Goal: Information Seeking & Learning: Find specific fact

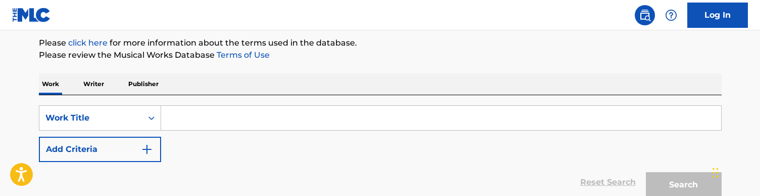
scroll to position [120, 0]
click at [144, 124] on div "Search Form" at bounding box center [151, 117] width 18 height 18
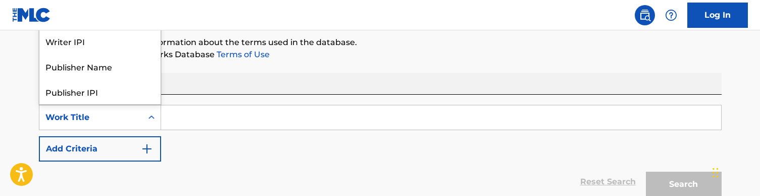
scroll to position [51, 0]
click at [254, 155] on div "SearchWithCriteriada9338ac-eef1-418f-9d5b-033c8c609cf5 Work Title selected, 8 o…" at bounding box center [380, 133] width 683 height 57
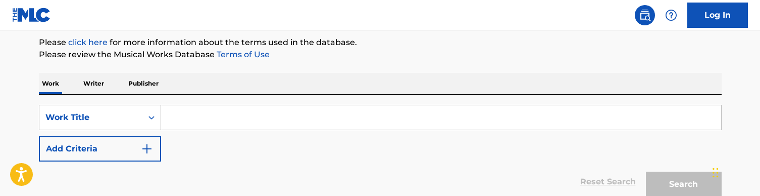
click at [103, 80] on p "Writer" at bounding box center [93, 83] width 27 height 21
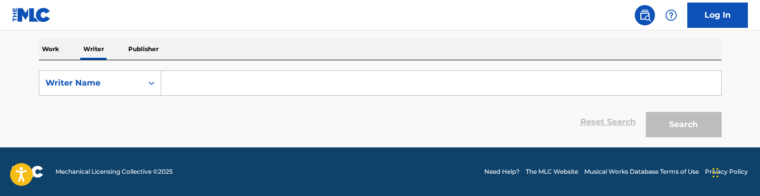
scroll to position [155, 0]
click at [197, 85] on input "Search Form" at bounding box center [441, 83] width 560 height 24
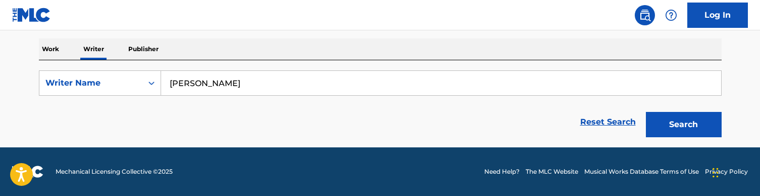
click at [684, 124] on button "Search" at bounding box center [684, 124] width 76 height 25
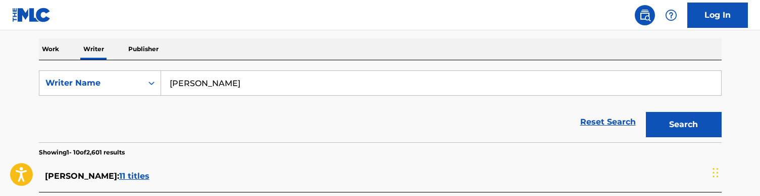
click at [200, 80] on input "[PERSON_NAME]" at bounding box center [441, 83] width 560 height 24
type input "[PERSON_NAME]"
click at [684, 124] on button "Search" at bounding box center [684, 124] width 76 height 25
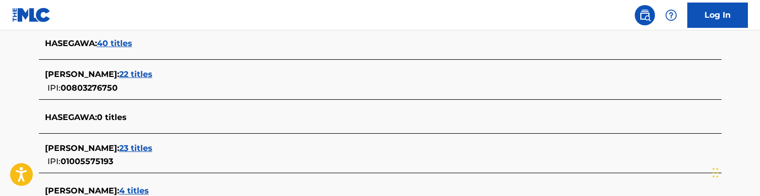
scroll to position [320, 0]
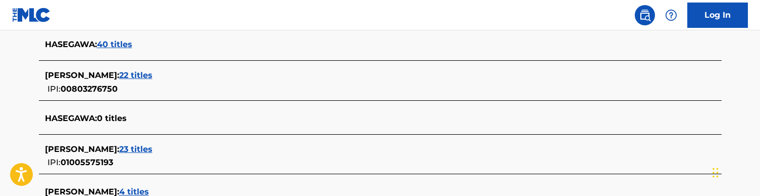
click at [139, 76] on span "22 titles" at bounding box center [135, 75] width 33 height 10
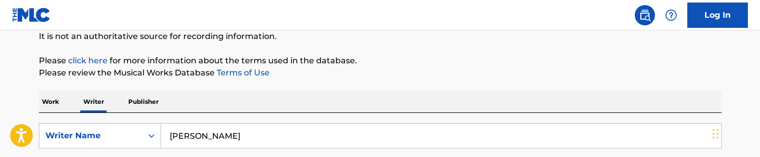
scroll to position [119, 0]
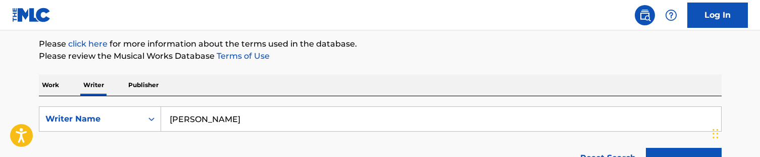
click at [55, 87] on p "Work" at bounding box center [50, 84] width 23 height 21
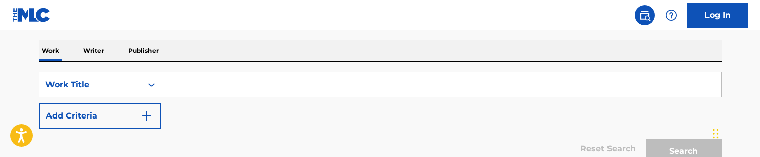
scroll to position [159, 0]
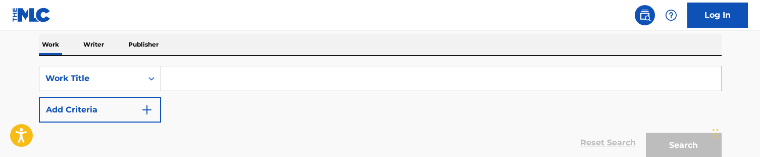
click at [216, 83] on input "Search Form" at bounding box center [441, 78] width 560 height 24
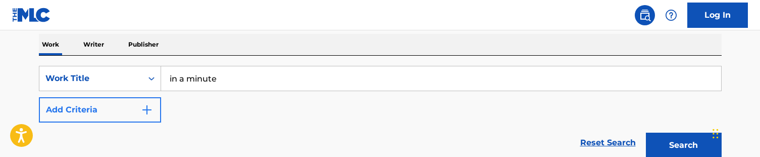
type input "in a minute"
click at [96, 104] on button "Add Criteria" at bounding box center [100, 109] width 122 height 25
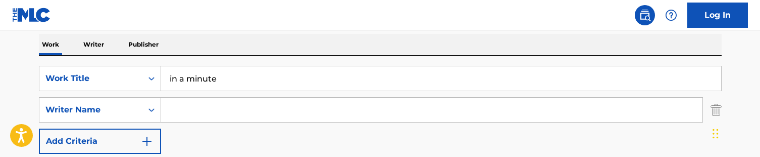
click at [186, 106] on input "Search Form" at bounding box center [432, 110] width 542 height 24
type input "kai"
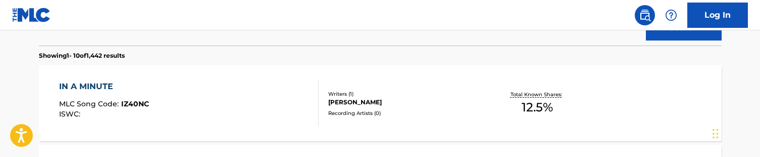
scroll to position [308, 0]
click at [245, 116] on div "IN A MINUTE MLC Song Code : IZ40NC ISWC :" at bounding box center [189, 102] width 260 height 45
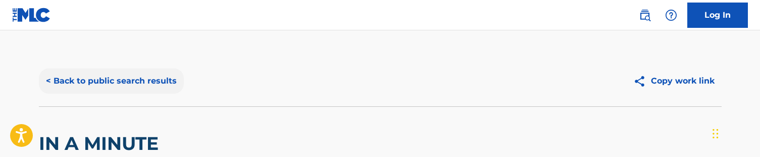
click at [83, 78] on button "< Back to public search results" at bounding box center [111, 80] width 145 height 25
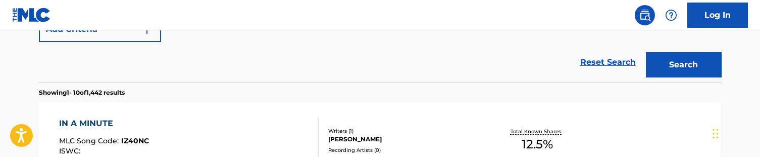
scroll to position [268, 0]
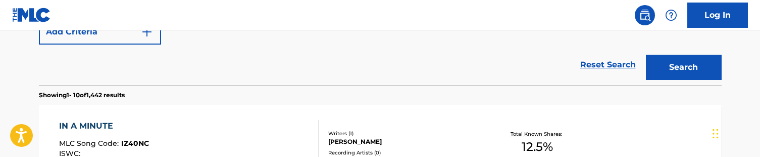
click at [183, 124] on div "IN A MINUTE MLC Song Code : IZ40NC ISWC :" at bounding box center [189, 142] width 260 height 45
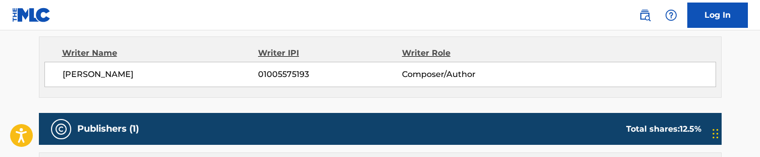
scroll to position [376, 0]
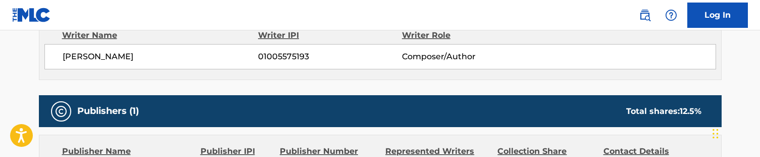
drag, startPoint x: 171, startPoint y: 56, endPoint x: 69, endPoint y: 54, distance: 102.6
click at [69, 54] on span "[PERSON_NAME]" at bounding box center [161, 57] width 196 height 12
drag, startPoint x: 312, startPoint y: 56, endPoint x: 258, endPoint y: 57, distance: 53.6
click at [258, 57] on span "01005575193" at bounding box center [329, 57] width 143 height 12
copy span "01005575193"
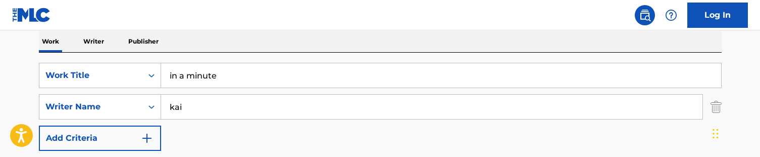
scroll to position [159, 0]
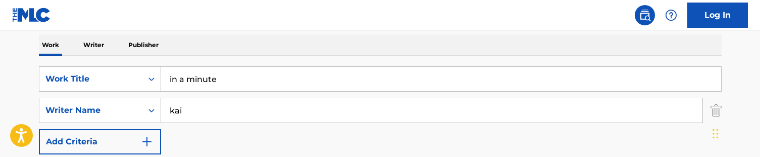
click at [88, 40] on p "Writer" at bounding box center [93, 44] width 27 height 21
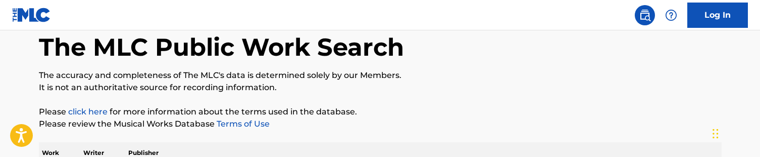
scroll to position [121, 0]
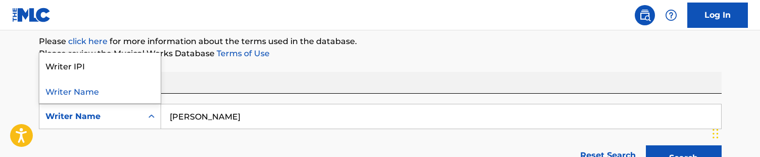
click at [123, 113] on div "Writer Name" at bounding box center [90, 116] width 91 height 12
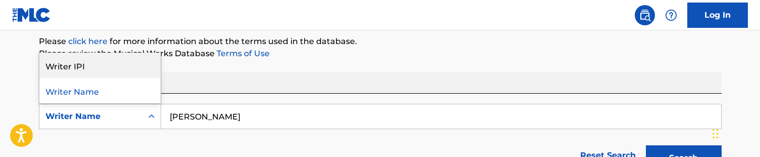
click at [100, 77] on div "Writer IPI" at bounding box center [99, 65] width 121 height 25
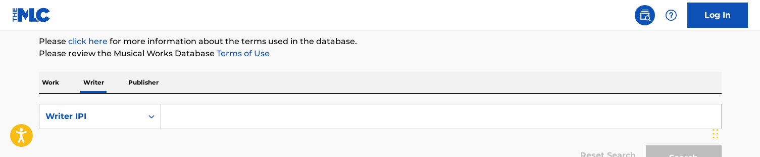
click at [217, 116] on input "Search Form" at bounding box center [441, 116] width 560 height 24
paste input "01005575193"
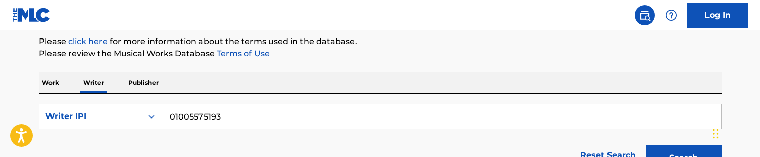
type input "01005575193"
click at [684, 158] on button "Search" at bounding box center [684, 157] width 76 height 25
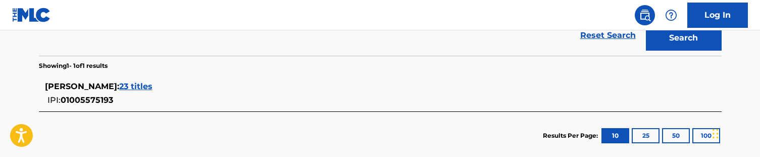
scroll to position [234, 0]
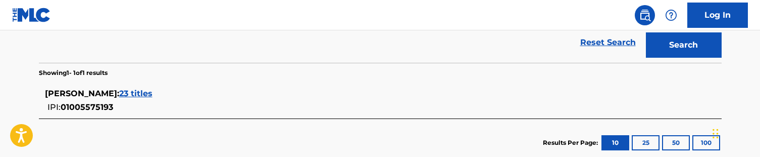
click at [153, 92] on span "23 titles" at bounding box center [135, 93] width 33 height 10
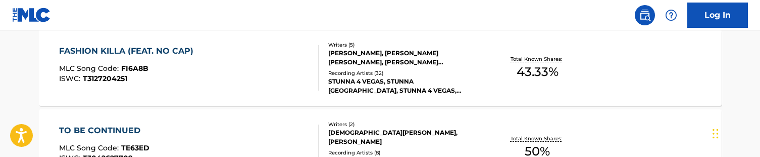
scroll to position [313, 0]
click at [248, 75] on div "FASHION KILLA (FEAT. NO CAP) MLC Song Code : FI6A8B ISWC : T3127204251" at bounding box center [189, 66] width 260 height 45
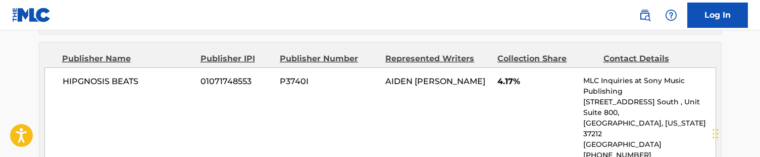
scroll to position [849, 0]
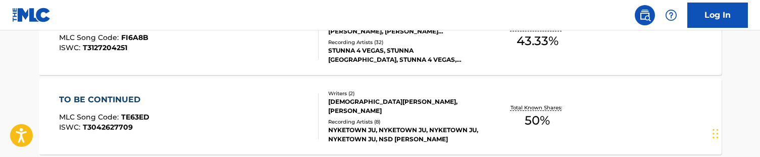
scroll to position [378, 0]
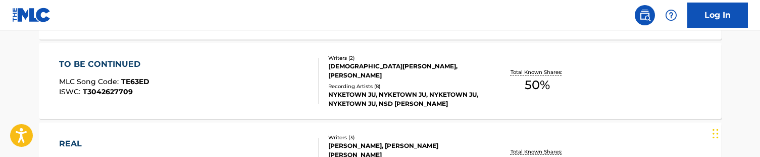
click at [235, 72] on div "TO BE CONTINUED MLC Song Code : TE63ED ISWC : T3042627709" at bounding box center [189, 80] width 260 height 45
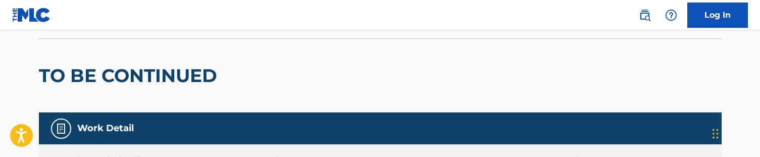
scroll to position [134, 1]
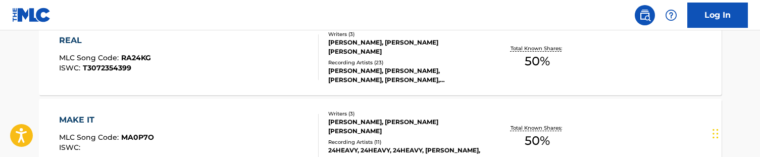
scroll to position [486, 0]
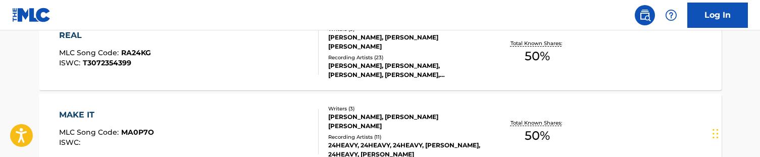
click at [203, 54] on div "REAL MLC Song Code : RA24KG ISWC : T3072354399" at bounding box center [189, 51] width 260 height 45
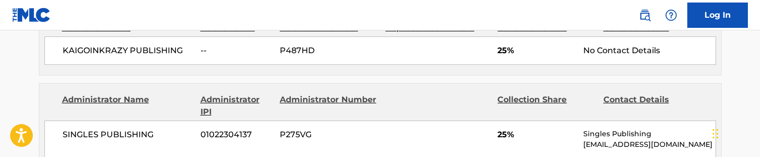
scroll to position [513, 0]
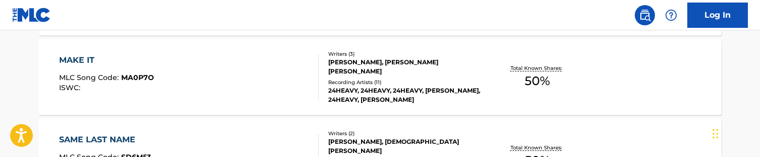
scroll to position [549, 0]
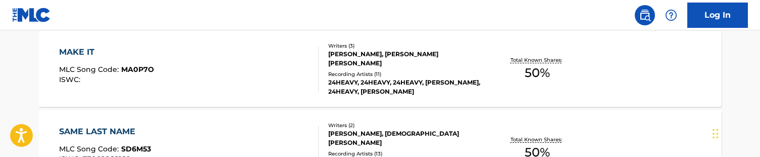
click at [195, 76] on div "MAKE IT MLC Song Code : MA0P7O ISWC :" at bounding box center [189, 68] width 260 height 45
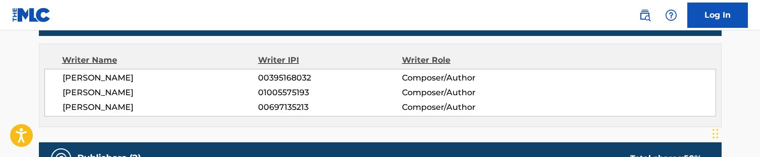
scroll to position [344, 0]
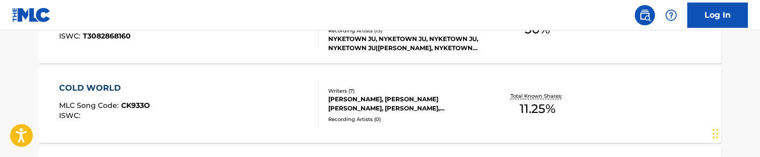
scroll to position [680, 0]
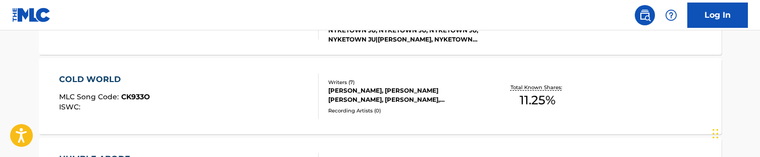
click at [176, 105] on div "COLD WORLD MLC Song Code : CK933O ISWC :" at bounding box center [189, 95] width 260 height 45
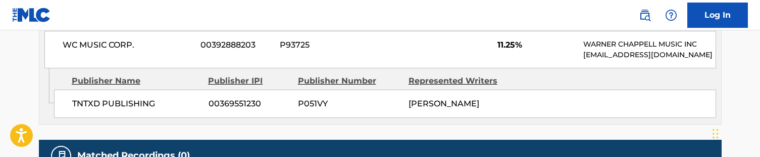
scroll to position [608, 0]
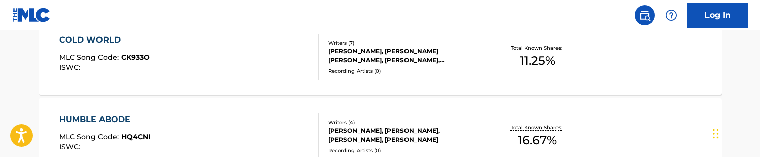
scroll to position [725, 0]
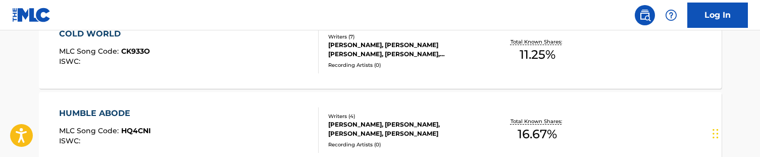
click at [189, 114] on div "HUMBLE ABODE MLC Song Code : HQ4CNI ISWC :" at bounding box center [189, 129] width 260 height 45
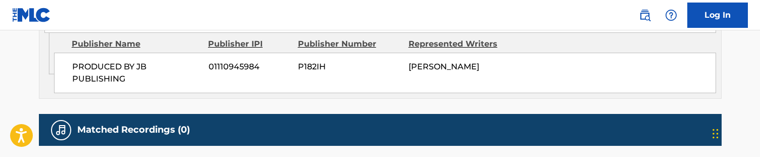
scroll to position [592, 0]
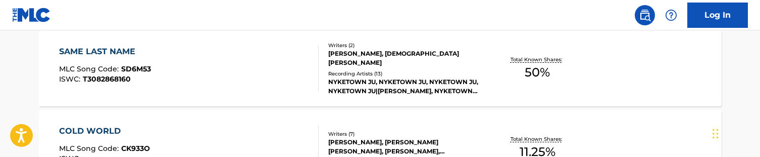
scroll to position [755, 0]
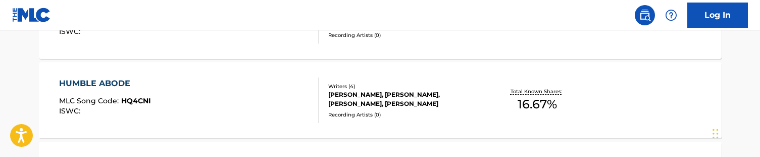
click at [183, 108] on div "HUMBLE ABODE MLC Song Code : HQ4CNI ISWC :" at bounding box center [189, 99] width 260 height 45
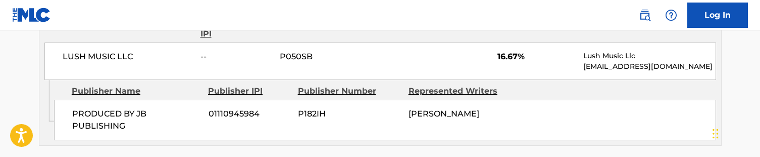
scroll to position [543, 0]
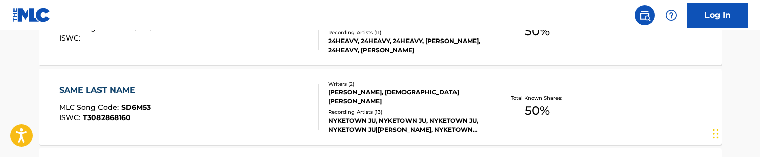
scroll to position [601, 0]
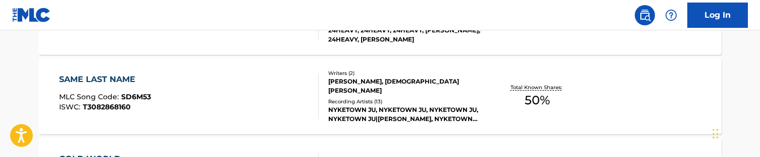
click at [188, 92] on div "SAME LAST NAME MLC Song Code : SD6M53 ISWC : T3082868160" at bounding box center [189, 95] width 260 height 45
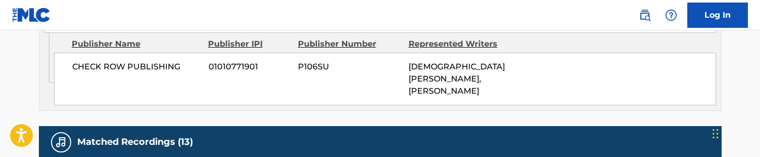
scroll to position [608, 1]
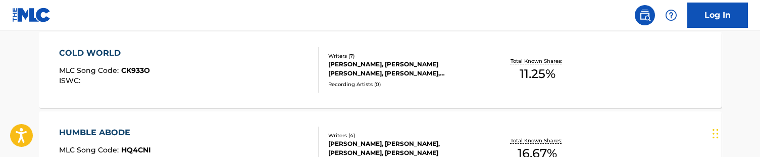
scroll to position [808, 0]
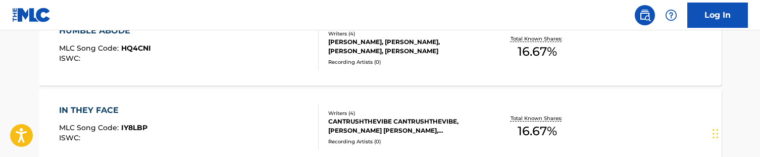
click at [168, 99] on div "IN THEY FACE MLC Song Code : IY8LBP ISWC : Writers ( 4 ) CANTRUSHTHEVIBE CANTRU…" at bounding box center [380, 127] width 683 height 76
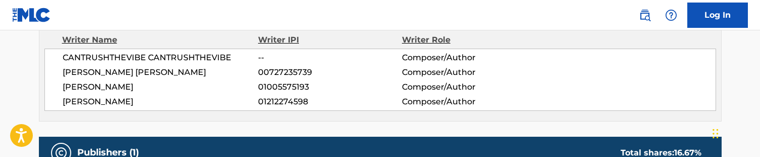
scroll to position [374, 0]
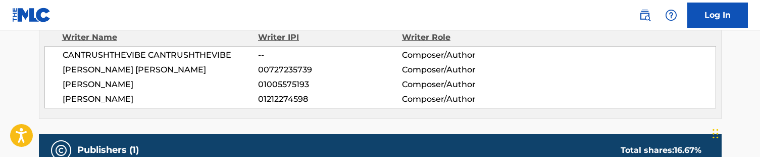
drag, startPoint x: 178, startPoint y: 83, endPoint x: 58, endPoint y: 84, distance: 120.2
click at [58, 84] on div "CANTRUSHTHEVIBE CANTRUSHTHEVIBE -- Composer/Author [PERSON_NAME] [PERSON_NAME] …" at bounding box center [380, 77] width 672 height 62
copy span "[PERSON_NAME]"
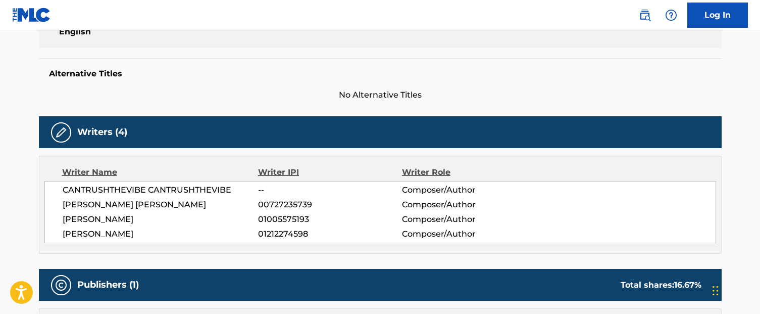
scroll to position [243, 0]
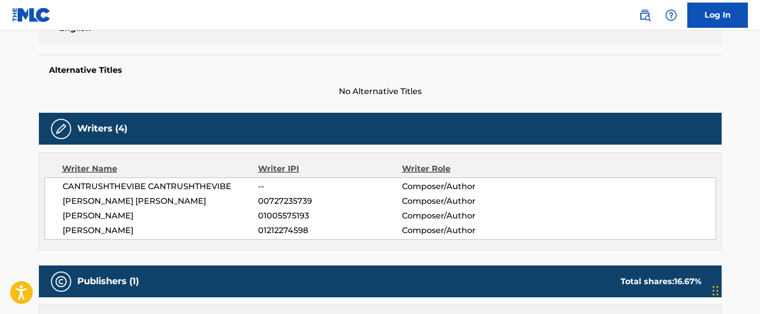
click at [131, 195] on span "[PERSON_NAME]" at bounding box center [161, 216] width 196 height 12
drag, startPoint x: 169, startPoint y: 216, endPoint x: 59, endPoint y: 216, distance: 110.1
click at [59, 195] on div "CANTRUSHTHEVIBE CANTRUSHTHEVIBE -- Composer/Author [PERSON_NAME] [PERSON_NAME] …" at bounding box center [380, 208] width 672 height 62
copy span "[PERSON_NAME]"
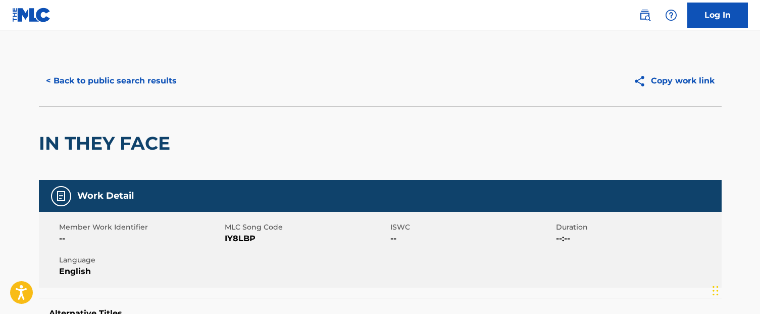
scroll to position [0, 0]
click at [112, 77] on button "< Back to public search results" at bounding box center [111, 80] width 145 height 25
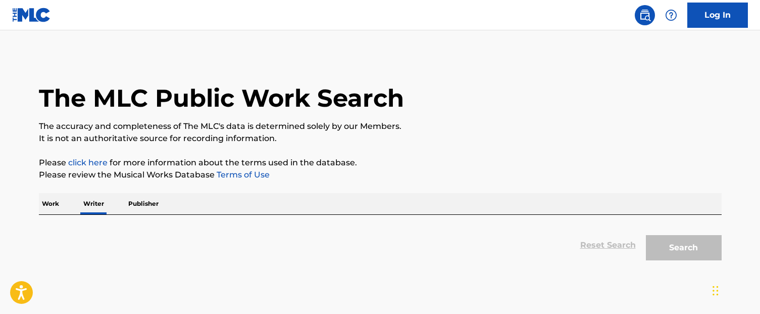
scroll to position [67, 0]
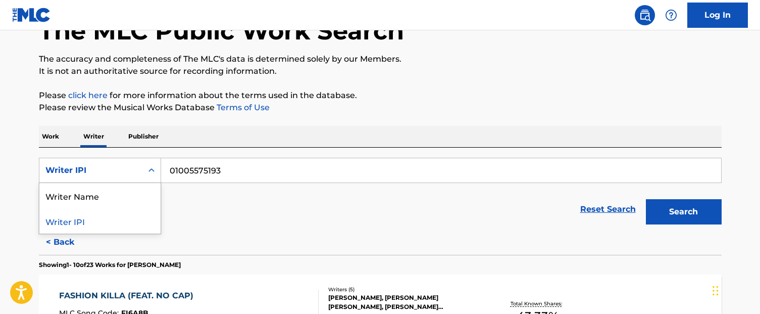
click at [146, 176] on div "Search Form" at bounding box center [151, 170] width 18 height 18
click at [109, 195] on div "Writer Name" at bounding box center [99, 195] width 121 height 25
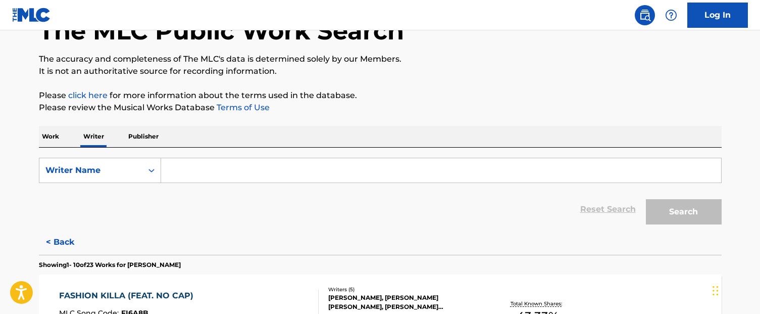
click at [192, 172] on input "Search Form" at bounding box center [441, 170] width 560 height 24
paste input "800194281"
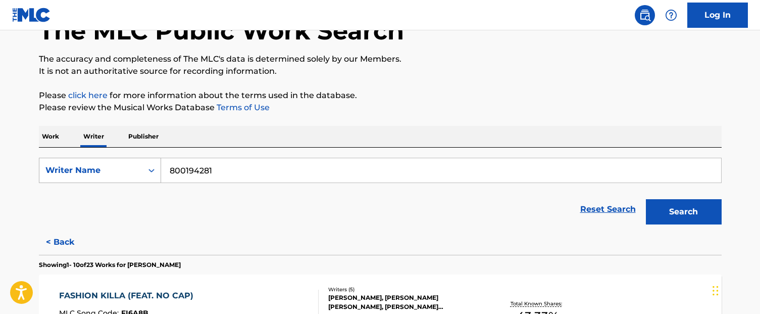
type input "800194281"
click at [105, 171] on div "Writer Name" at bounding box center [90, 170] width 91 height 12
click at [105, 195] on div "Writer IPI" at bounding box center [99, 195] width 121 height 25
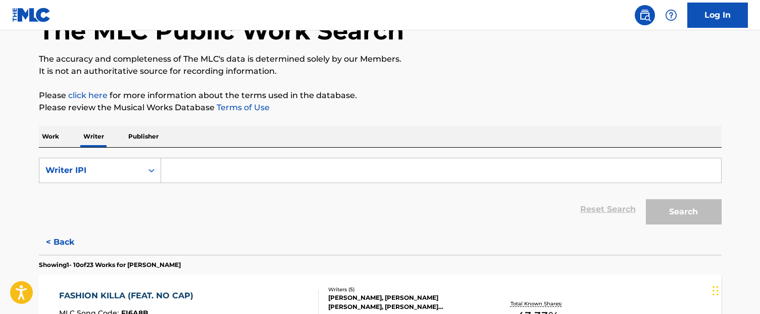
click at [181, 173] on input "Search Form" at bounding box center [441, 170] width 560 height 24
paste input "800194281"
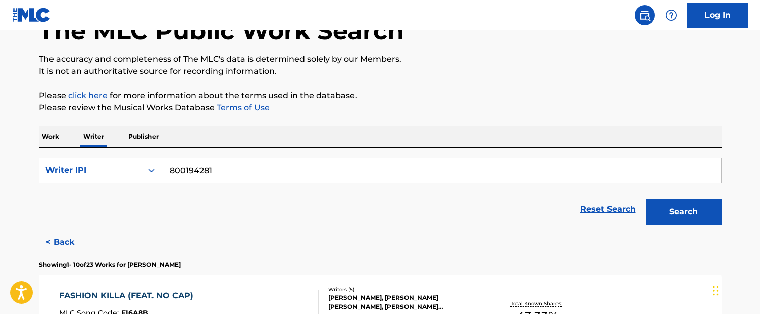
click at [169, 173] on input "800194281" at bounding box center [441, 170] width 560 height 24
type input "00800194281"
click at [684, 195] on button "Search" at bounding box center [684, 211] width 76 height 25
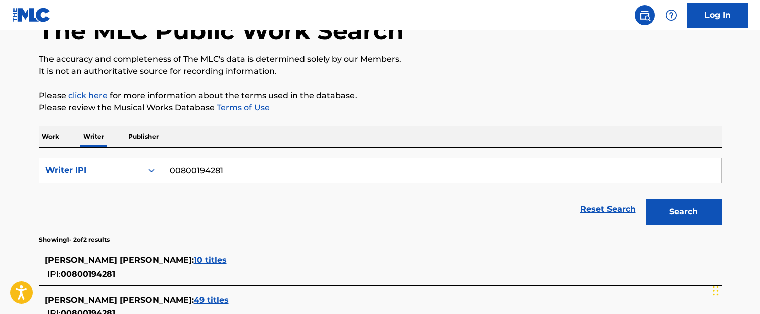
scroll to position [132, 0]
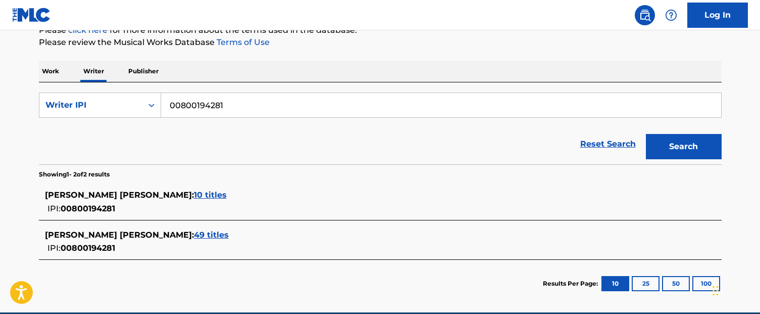
click at [194, 195] on span "49 titles" at bounding box center [211, 235] width 35 height 10
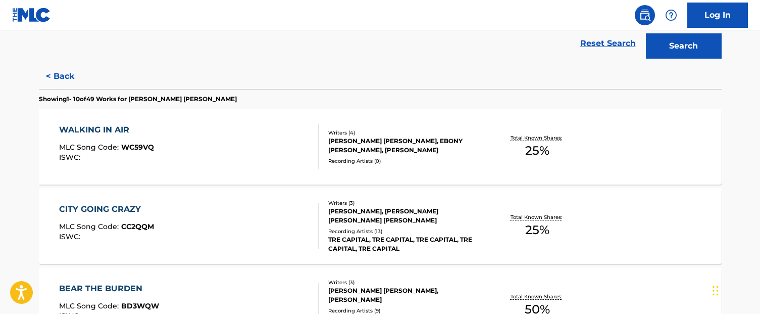
scroll to position [232, 0]
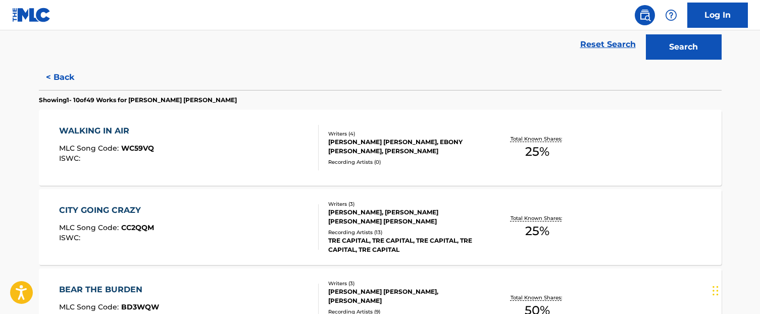
click at [230, 142] on div "WALKING IN AIR MLC Song Code : WC59VQ ISWC :" at bounding box center [189, 147] width 260 height 45
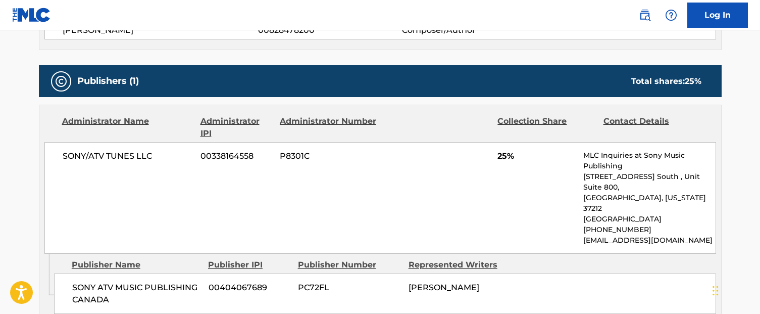
scroll to position [517, 0]
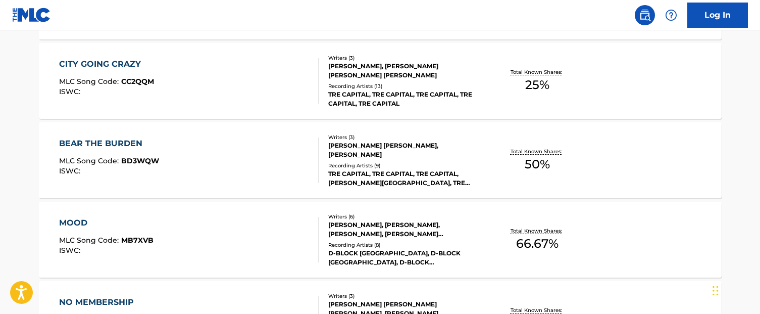
scroll to position [385, 0]
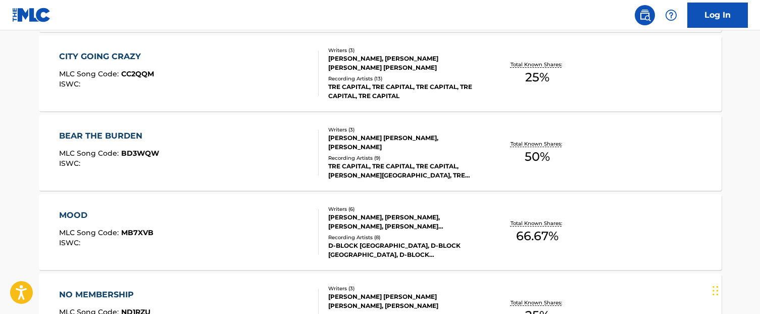
click at [197, 195] on div "MOOD MLC Song Code : MB7XVB ISWC :" at bounding box center [189, 231] width 260 height 45
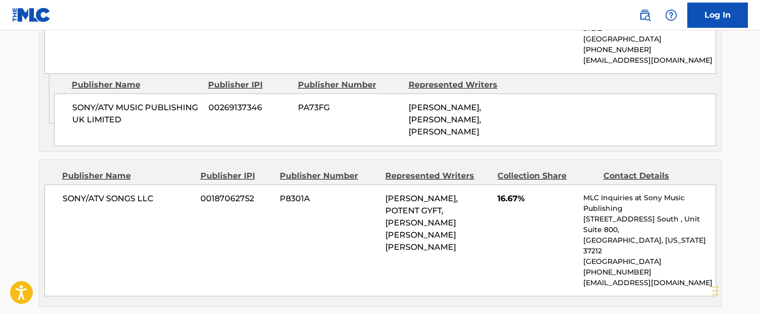
scroll to position [661, 0]
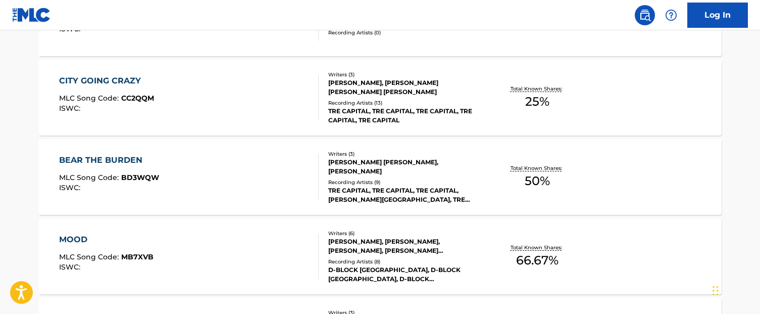
scroll to position [370, 0]
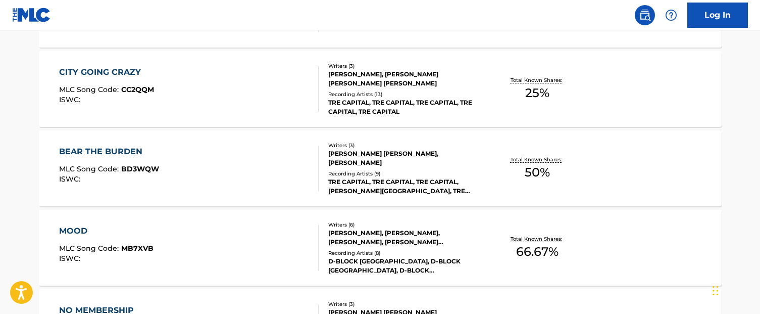
click at [214, 195] on div "MOOD MLC Song Code : MB7XVB ISWC :" at bounding box center [189, 247] width 260 height 45
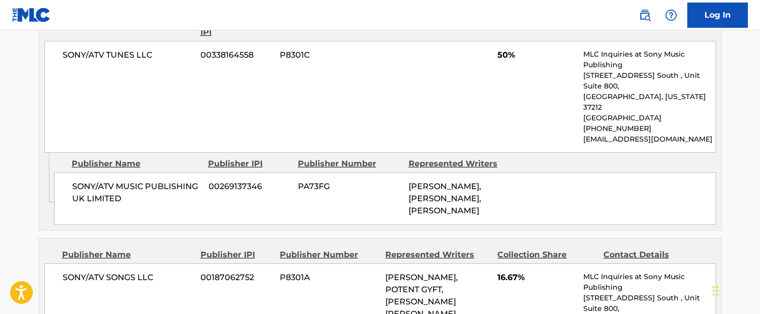
scroll to position [586, 0]
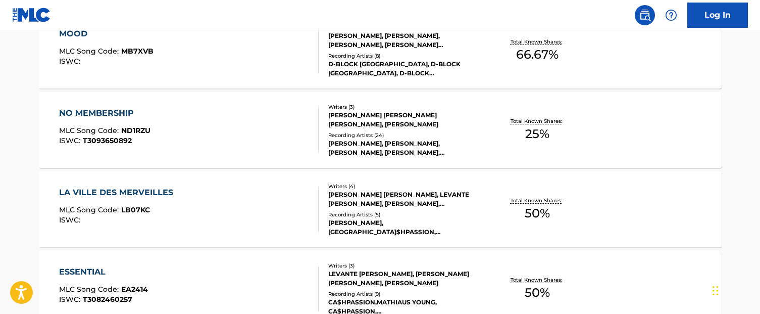
scroll to position [542, 0]
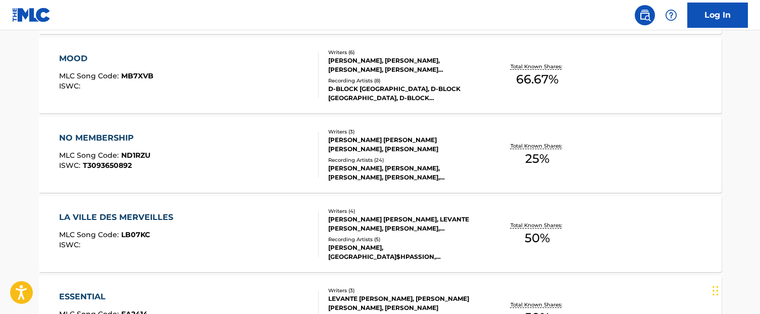
click at [201, 154] on div "NO MEMBERSHIP MLC Song Code : ND1RZU ISWC : T3093650892" at bounding box center [189, 154] width 260 height 45
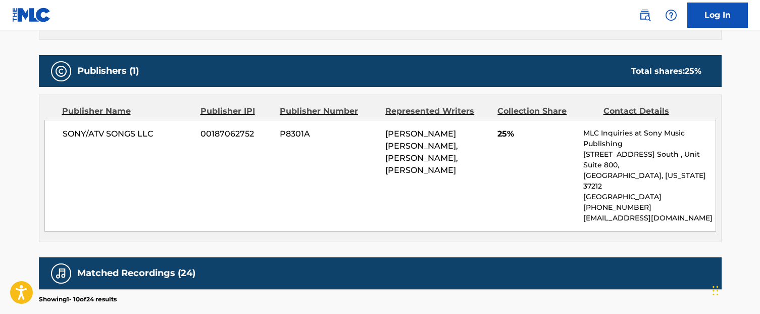
scroll to position [435, 0]
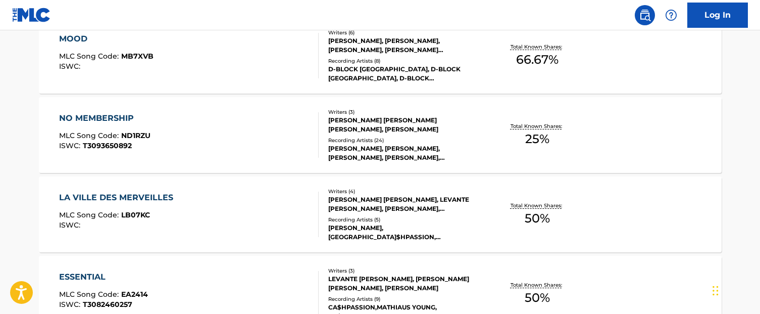
scroll to position [564, 0]
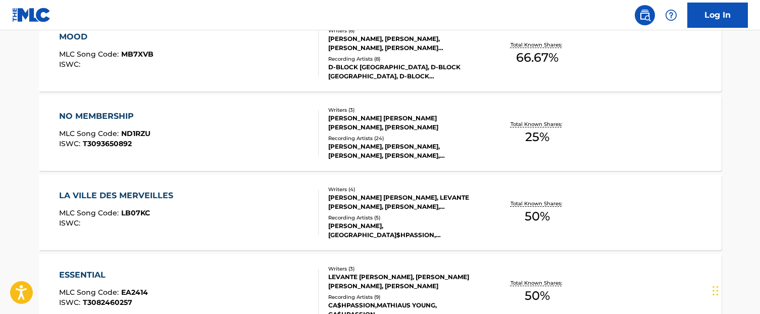
click at [235, 126] on div "NO MEMBERSHIP MLC Song Code : ND1RZU ISWC : T3093650892" at bounding box center [189, 132] width 260 height 45
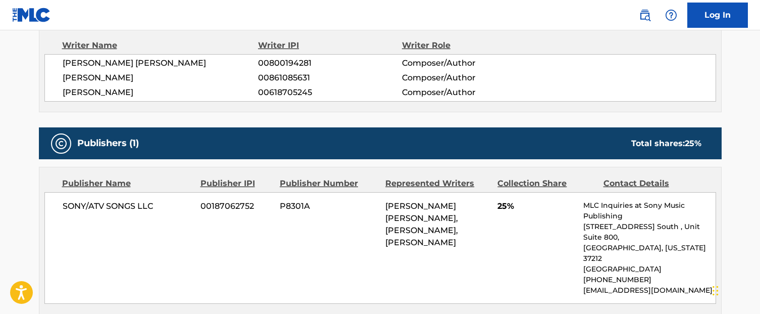
scroll to position [387, 0]
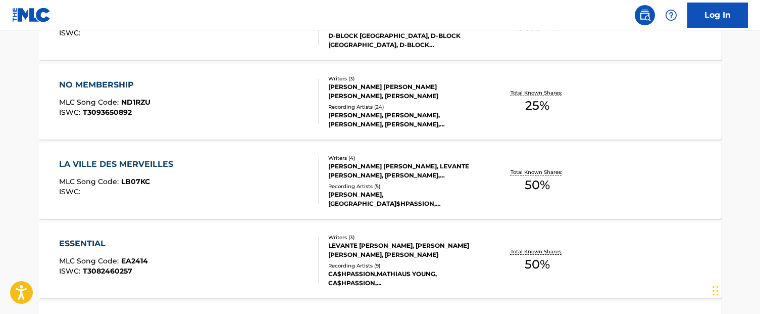
scroll to position [606, 0]
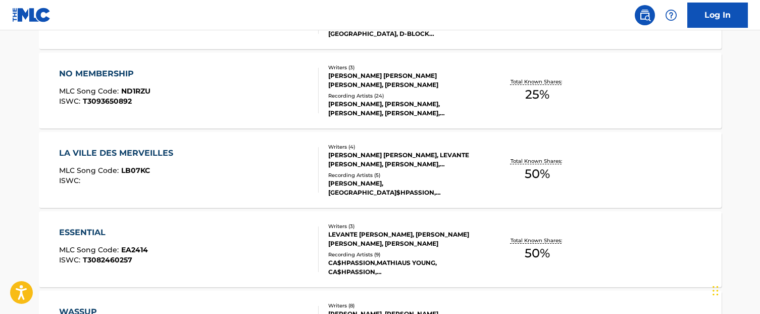
click at [221, 167] on div "LA VILLE DES MERVEILLES MLC Song Code : LB07KC ISWC :" at bounding box center [189, 169] width 260 height 45
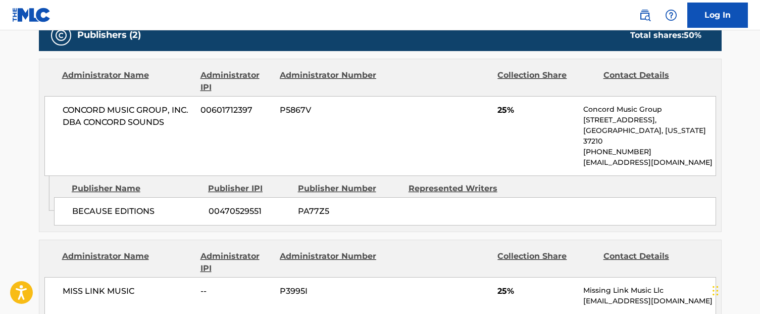
scroll to position [489, 0]
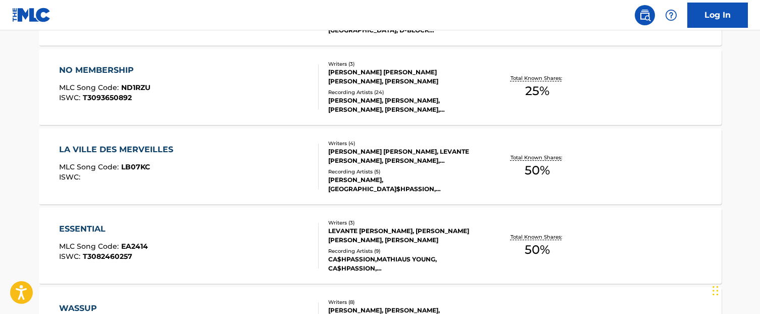
scroll to position [619, 0]
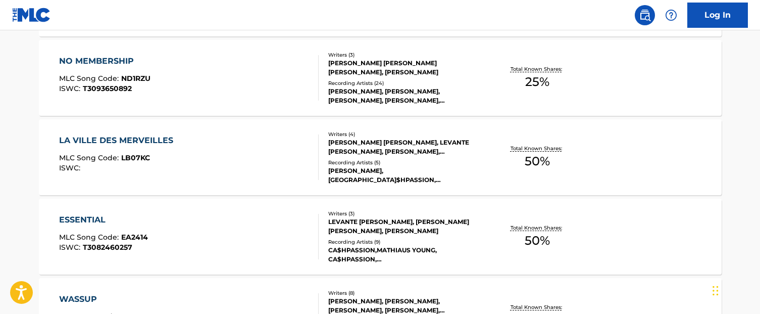
click at [231, 195] on div "ESSENTIAL MLC Song Code : EA2414 ISWC : T3082460257" at bounding box center [189, 236] width 260 height 45
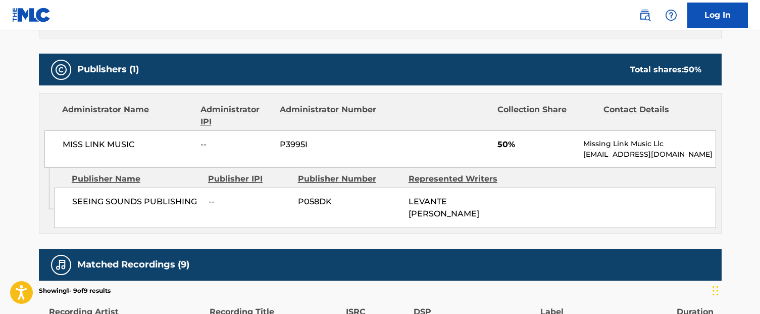
scroll to position [442, 0]
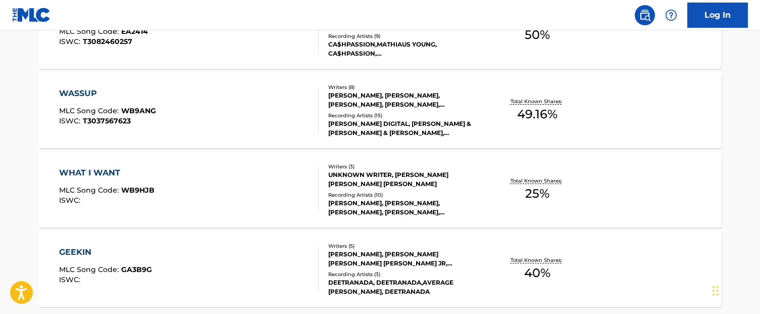
scroll to position [830, 0]
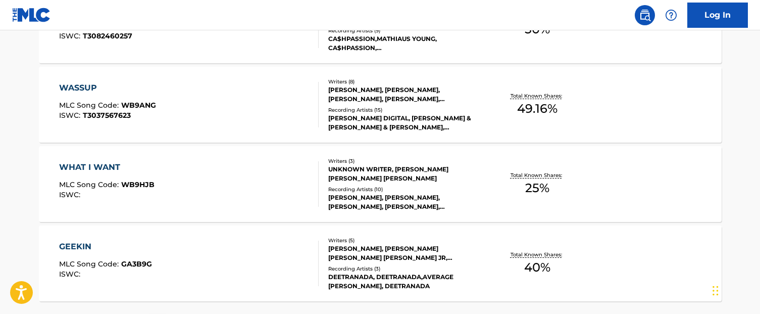
click at [221, 95] on div "WASSUP MLC Song Code : WB9ANG ISWC : T3037567623" at bounding box center [189, 104] width 260 height 45
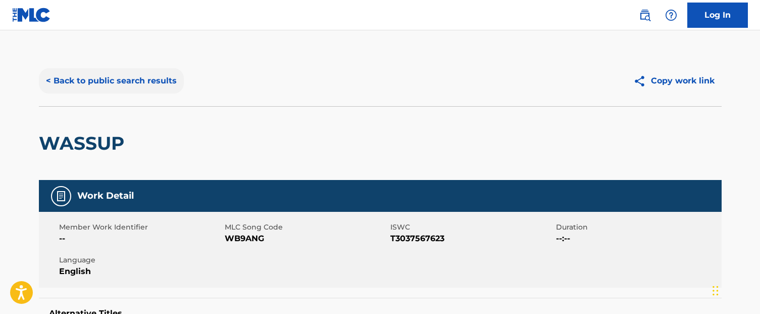
click at [91, 87] on button "< Back to public search results" at bounding box center [111, 80] width 145 height 25
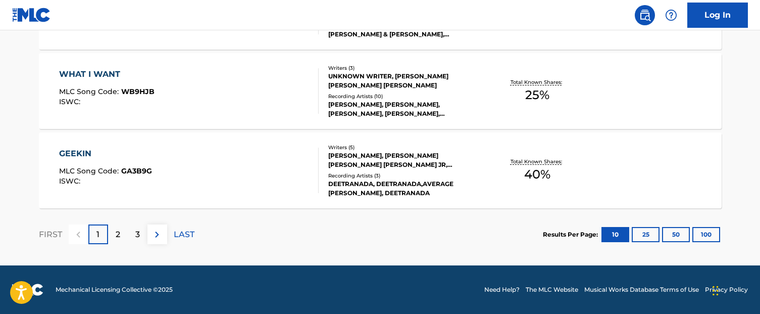
scroll to position [923, 0]
click at [209, 163] on div "GEEKIN MLC Song Code : GA3B9G ISWC :" at bounding box center [189, 170] width 260 height 45
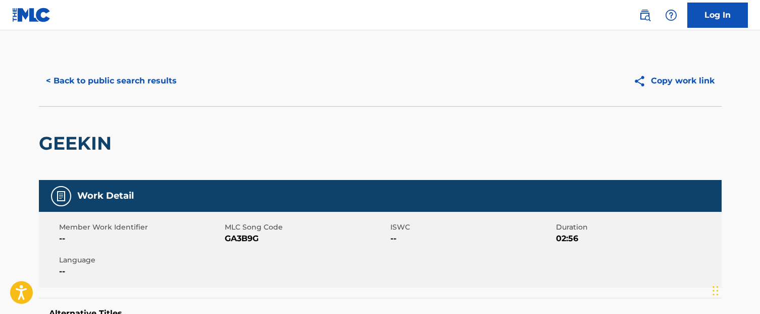
click at [95, 58] on div "< Back to public search results Copy work link" at bounding box center [380, 81] width 683 height 51
click at [87, 81] on button "< Back to public search results" at bounding box center [111, 80] width 145 height 25
